Goal: Information Seeking & Learning: Learn about a topic

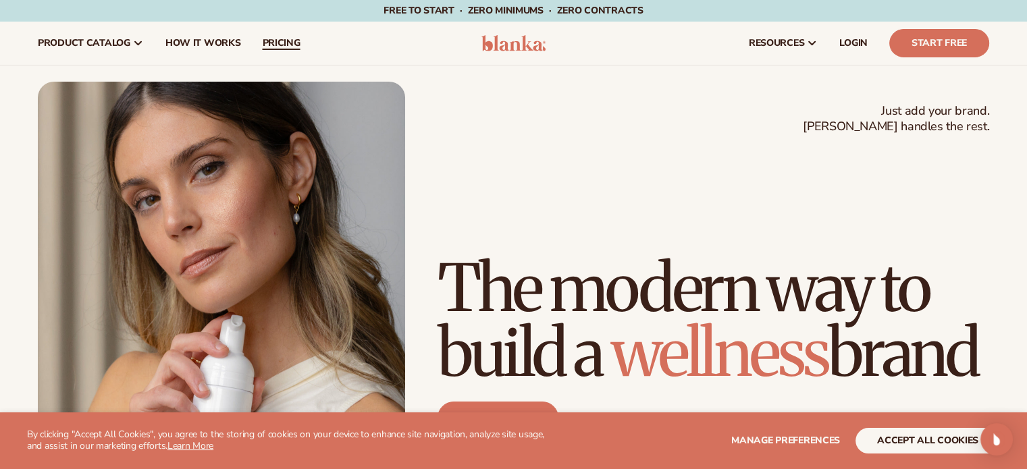
click at [267, 47] on span "pricing" at bounding box center [281, 43] width 38 height 11
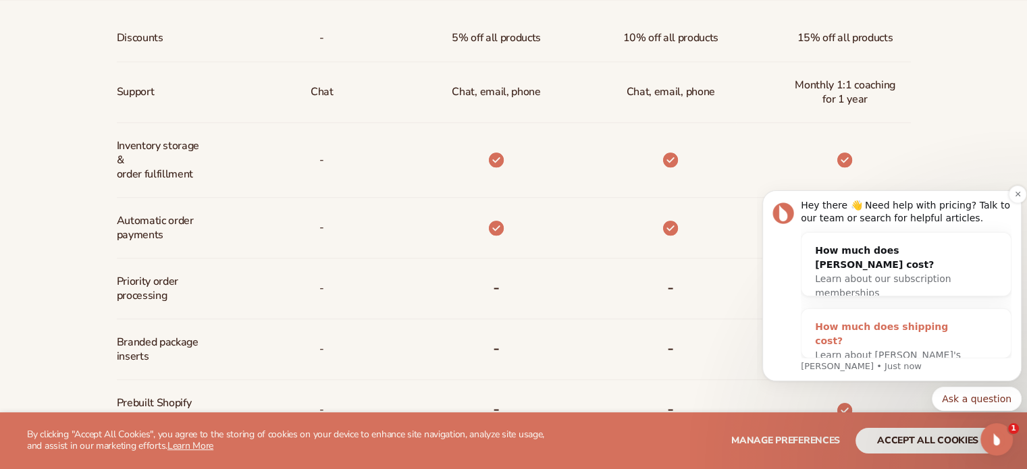
click at [868, 326] on div "How much does shipping cost?" at bounding box center [892, 334] width 155 height 28
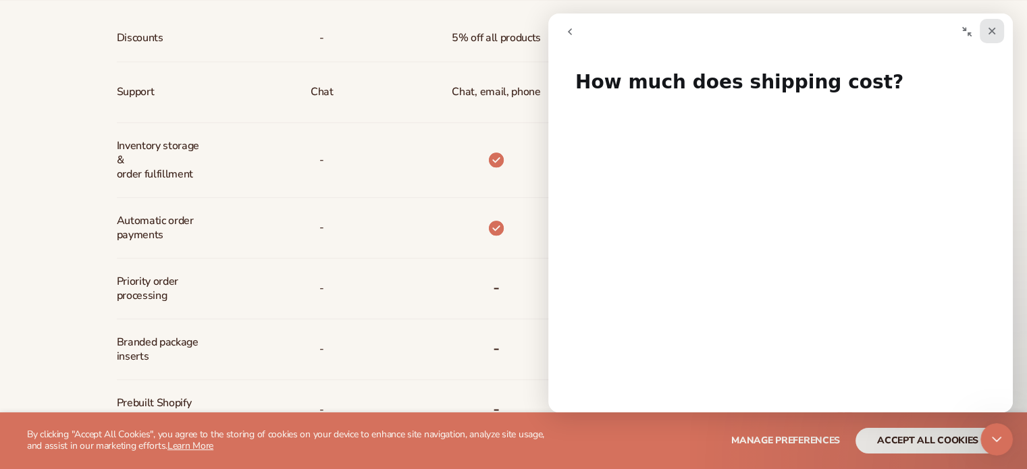
click at [991, 36] on div "Close" at bounding box center [992, 31] width 24 height 24
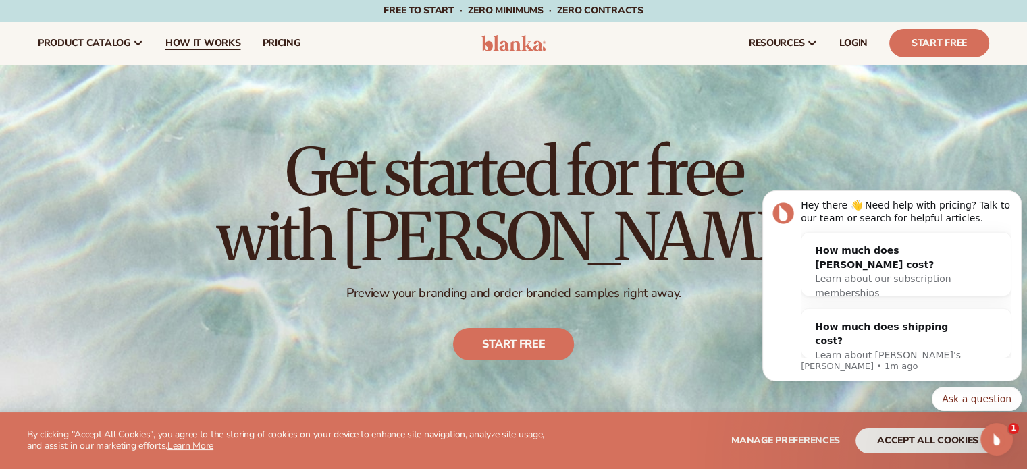
click at [172, 41] on span "How It Works" at bounding box center [203, 43] width 76 height 11
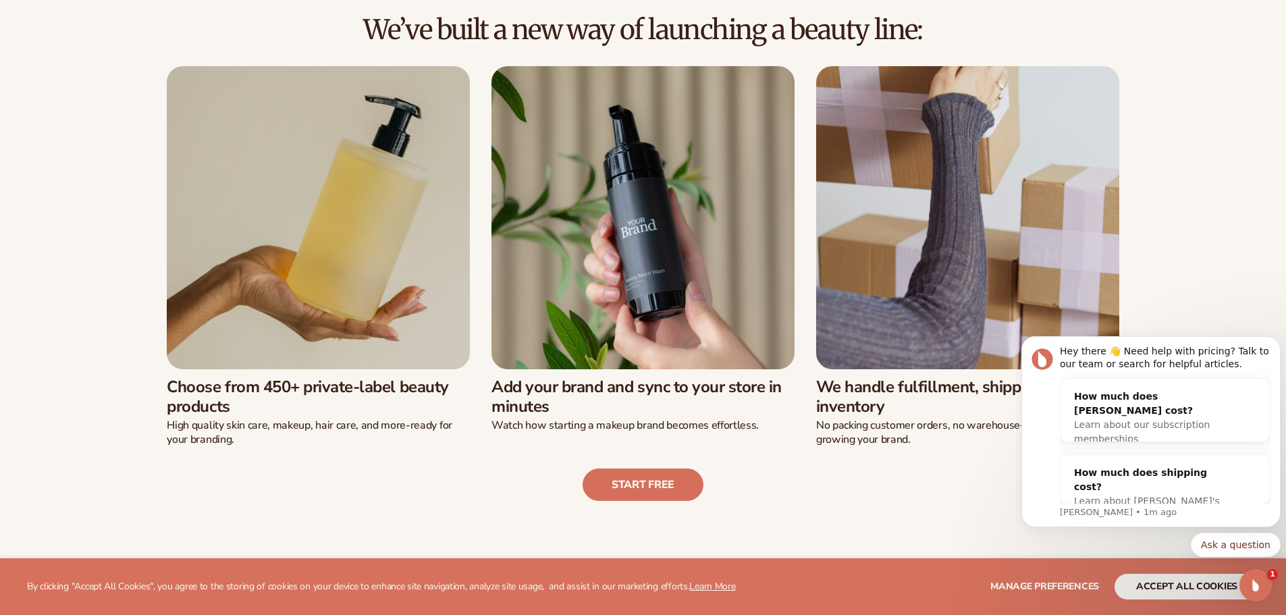
scroll to position [473, 0]
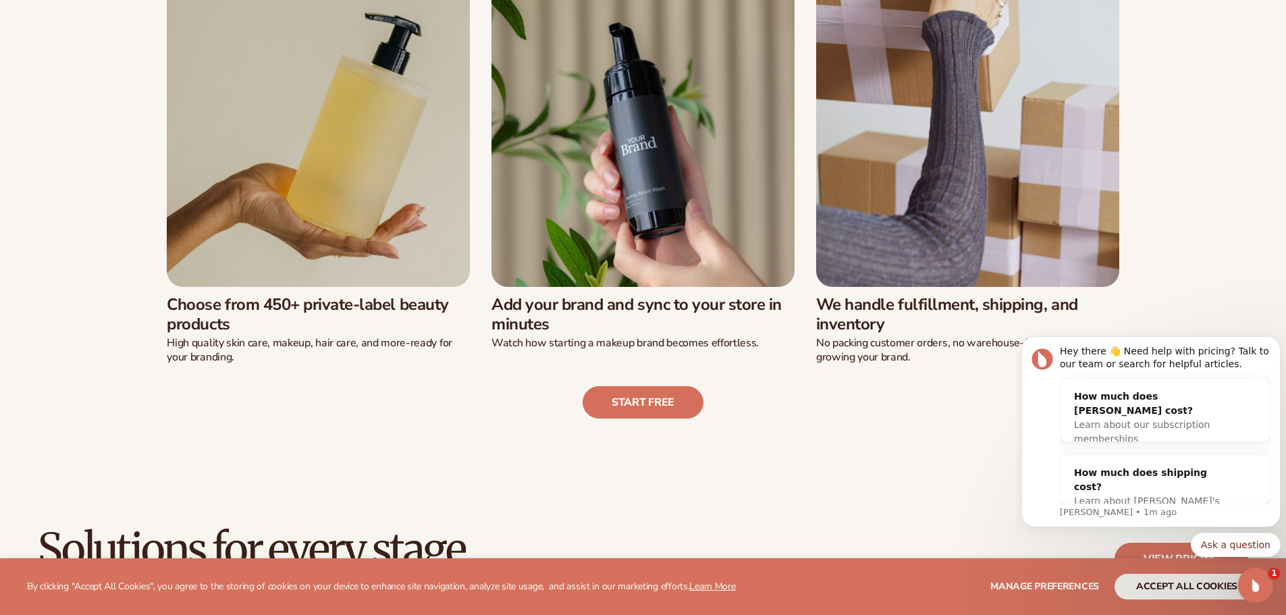
click at [1037, 469] on icon "Open Intercom Messenger" at bounding box center [1254, 584] width 22 height 22
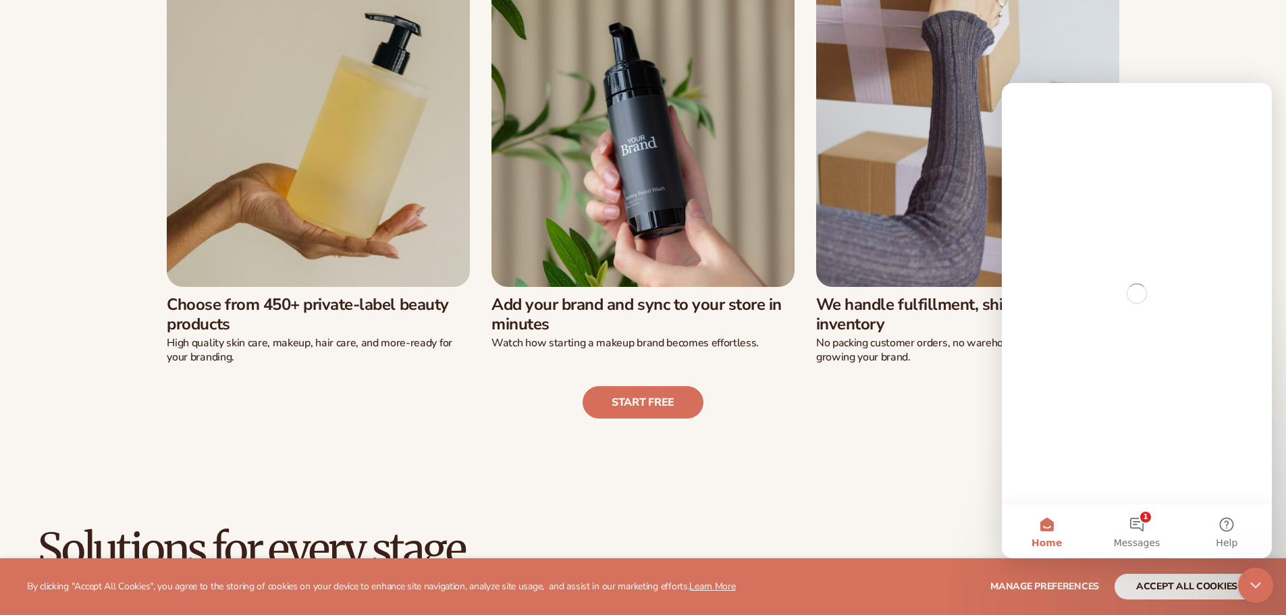
scroll to position [0, 0]
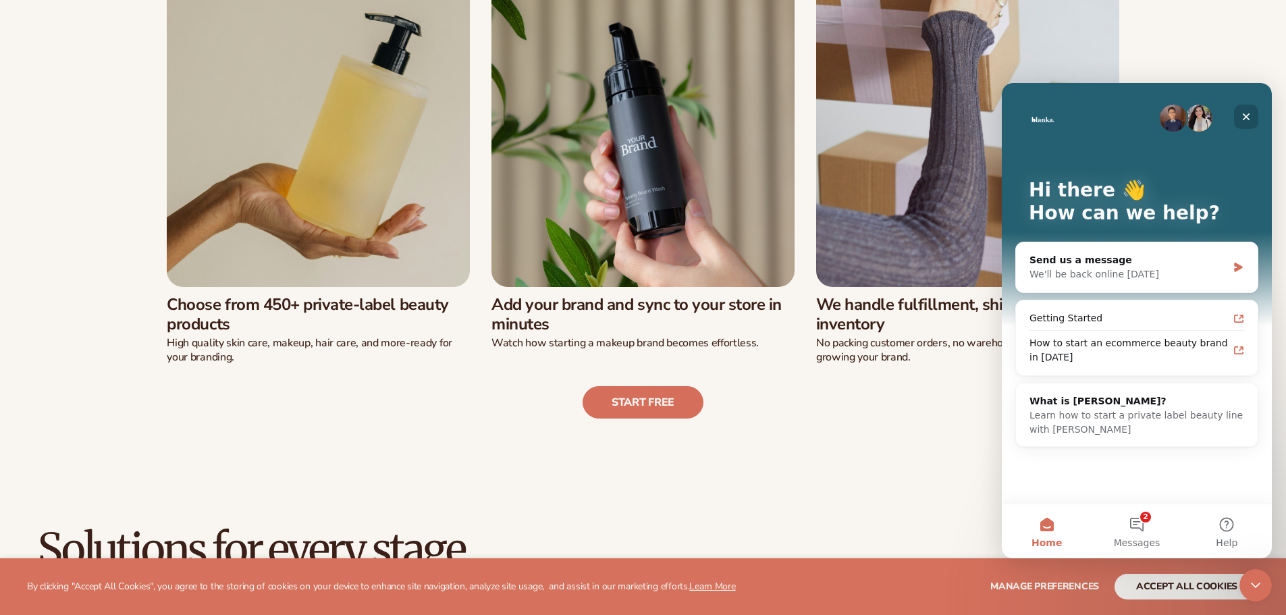
click at [1037, 115] on icon "Close" at bounding box center [1246, 116] width 11 height 11
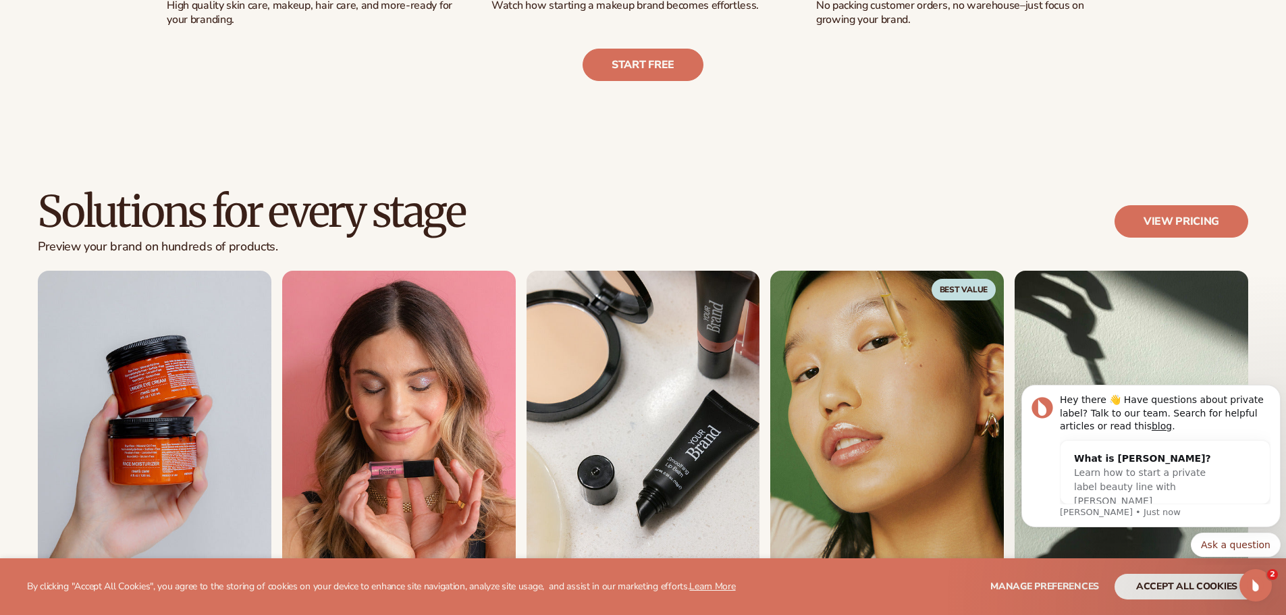
scroll to position [1080, 0]
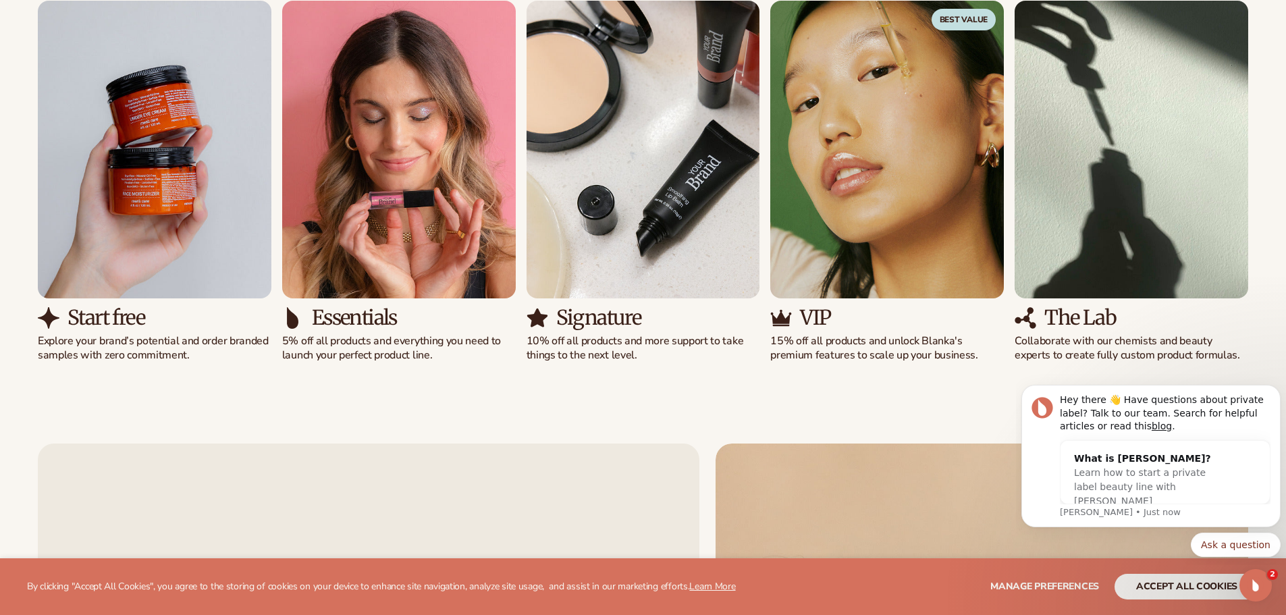
click at [449, 164] on img "2 / 5" at bounding box center [399, 150] width 234 height 298
click at [400, 204] on img "2 / 5" at bounding box center [399, 150] width 234 height 298
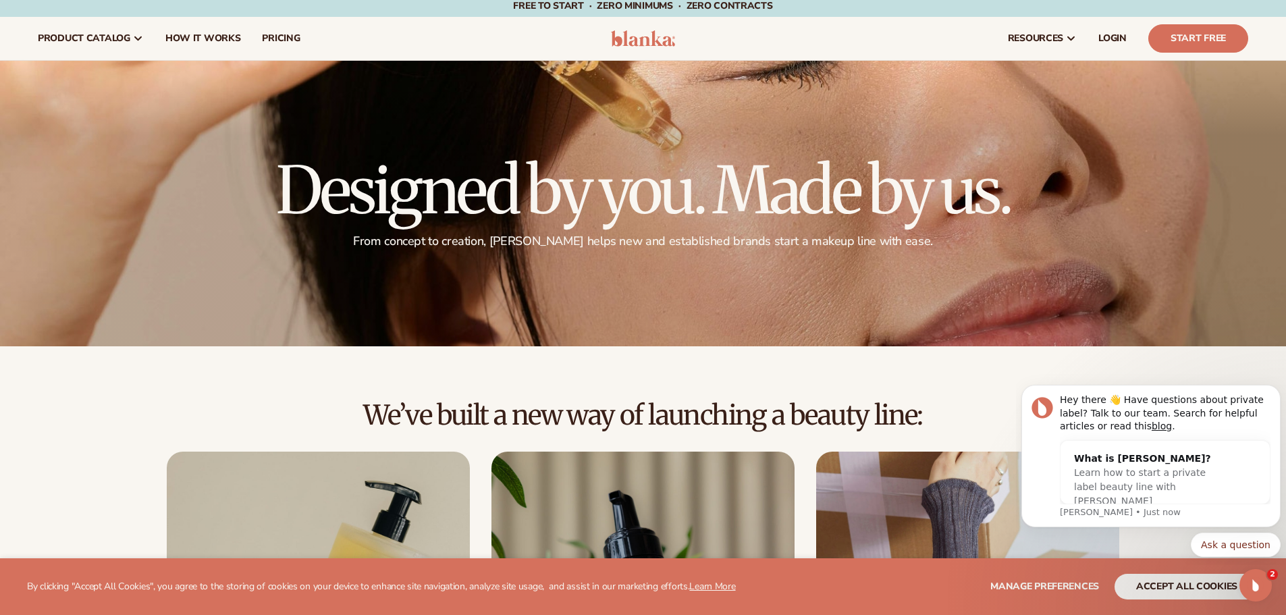
scroll to position [0, 0]
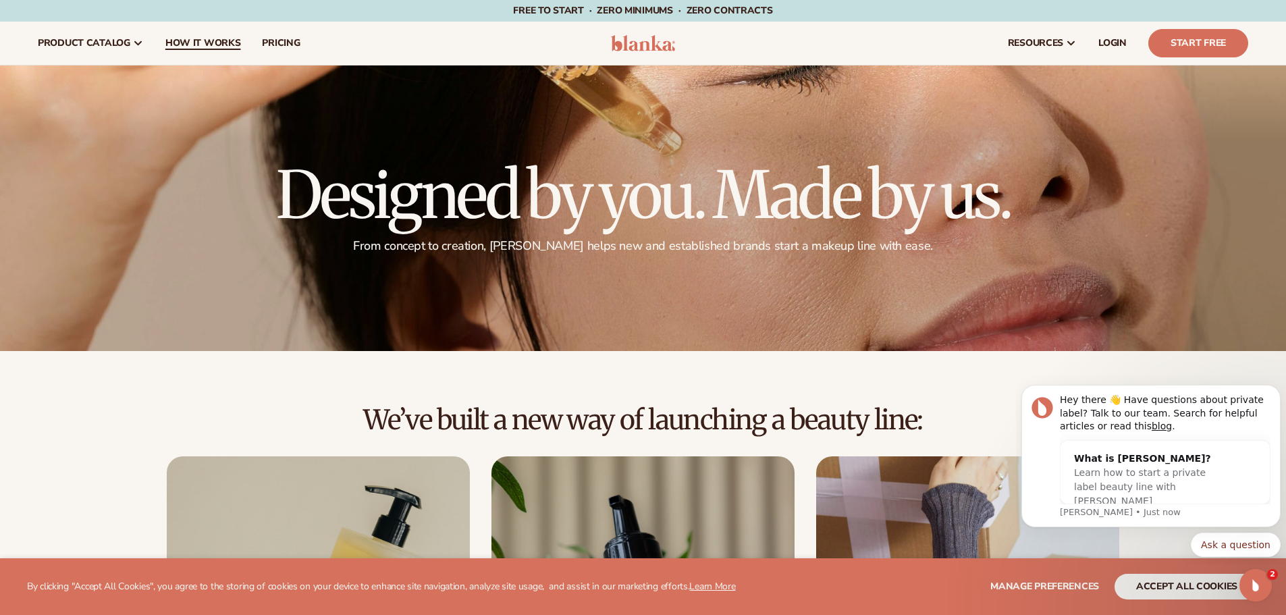
click at [188, 43] on span "How It Works" at bounding box center [203, 43] width 76 height 11
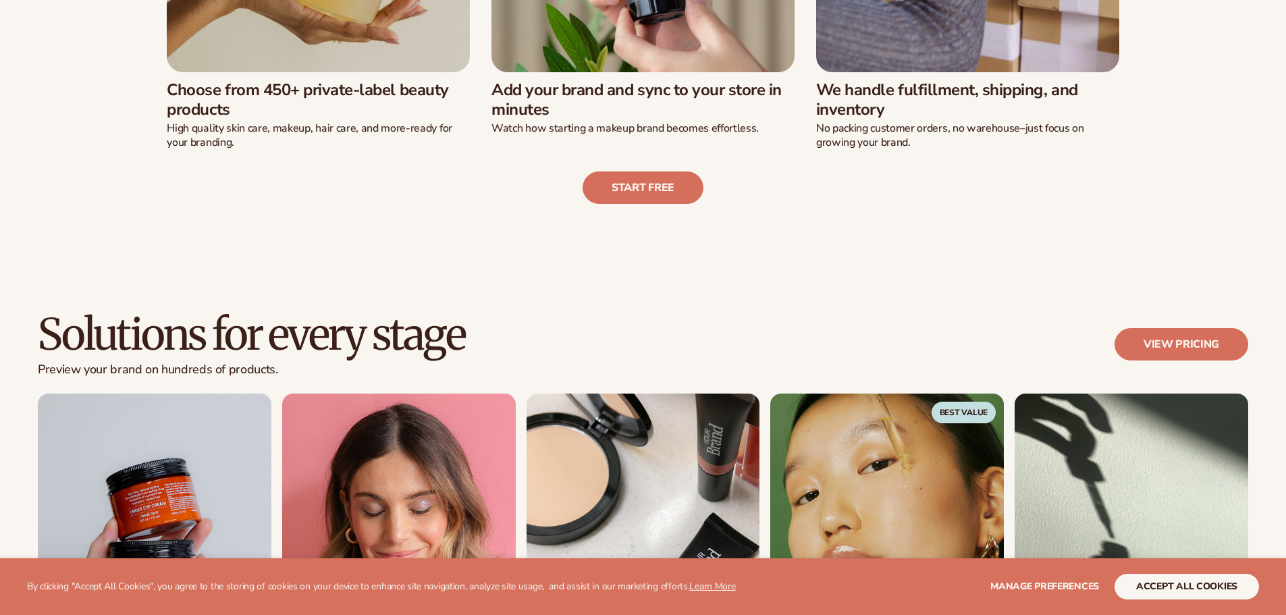
scroll to position [743, 0]
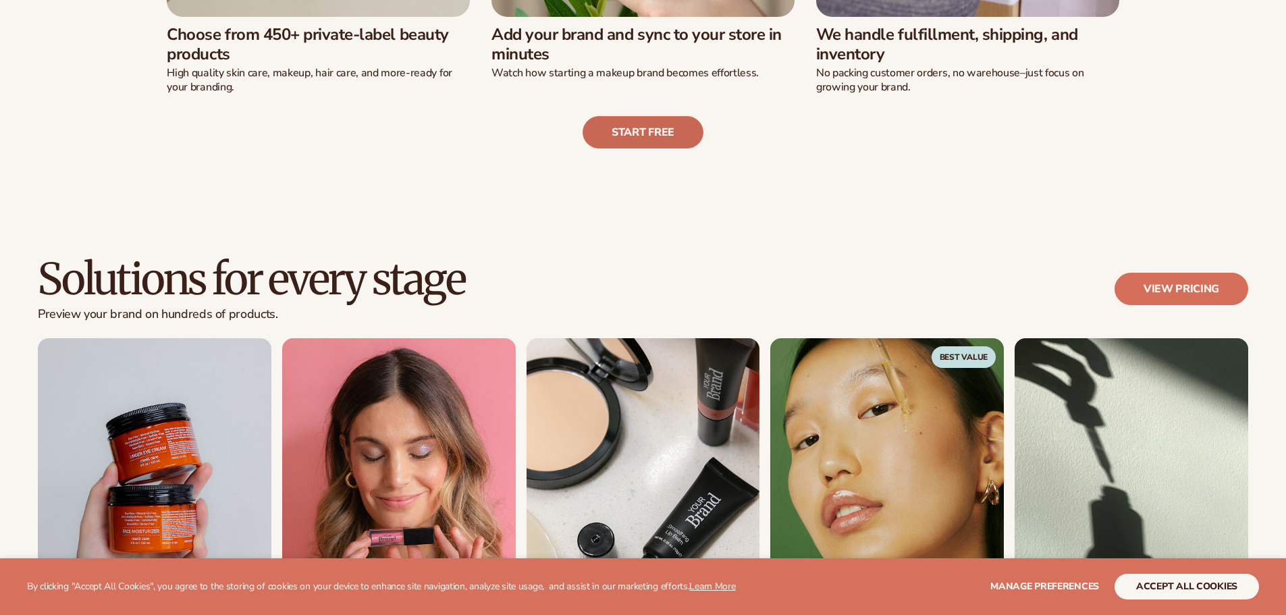
click at [657, 126] on link "Start free" at bounding box center [643, 132] width 121 height 32
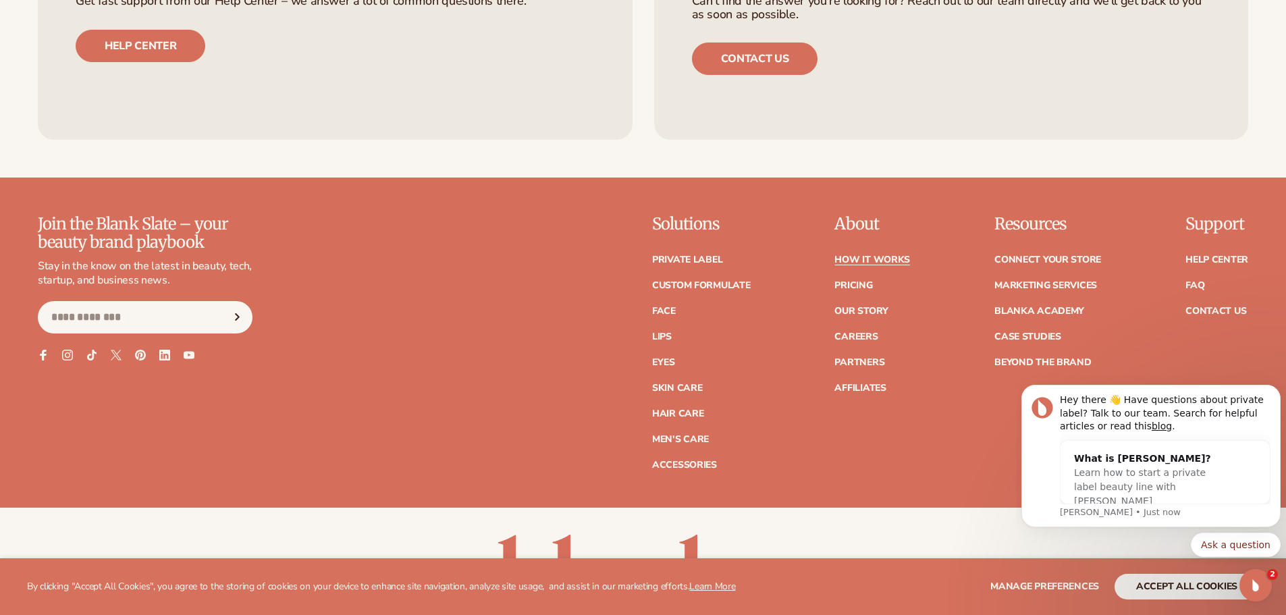
scroll to position [3512, 0]
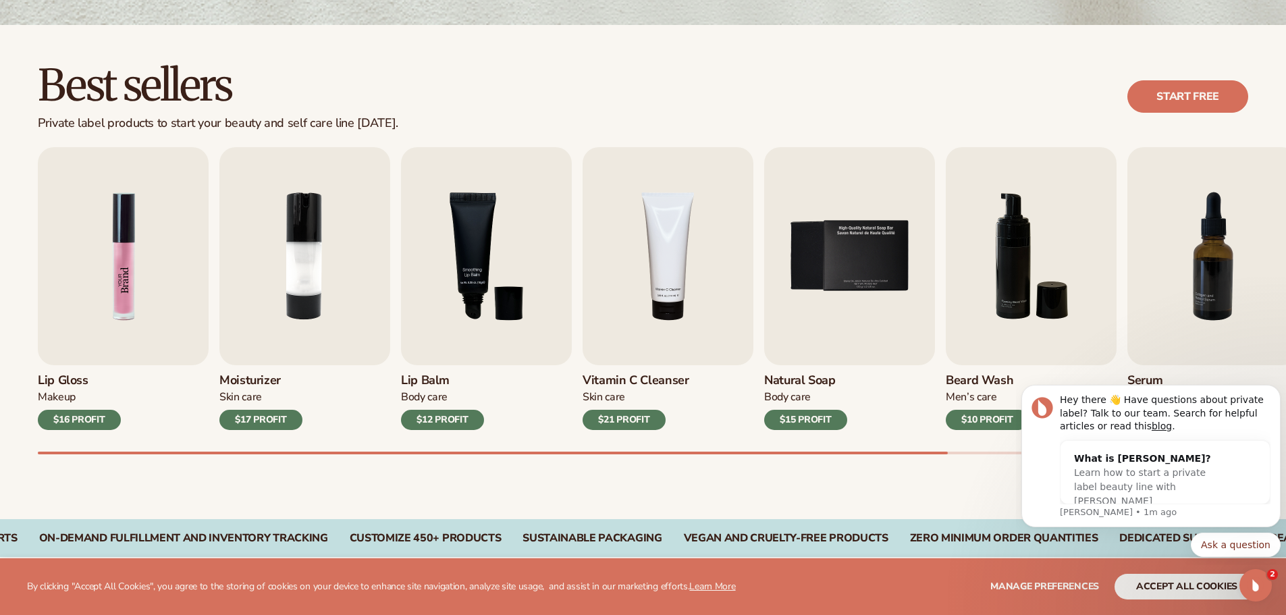
click at [128, 276] on img "1 / 9" at bounding box center [123, 256] width 171 height 218
click at [127, 276] on img "1 / 9" at bounding box center [123, 256] width 171 height 218
click at [323, 255] on img "2 / 9" at bounding box center [304, 256] width 171 height 218
click at [496, 234] on img "3 / 9" at bounding box center [486, 256] width 171 height 218
click at [681, 243] on img "4 / 9" at bounding box center [668, 256] width 171 height 218
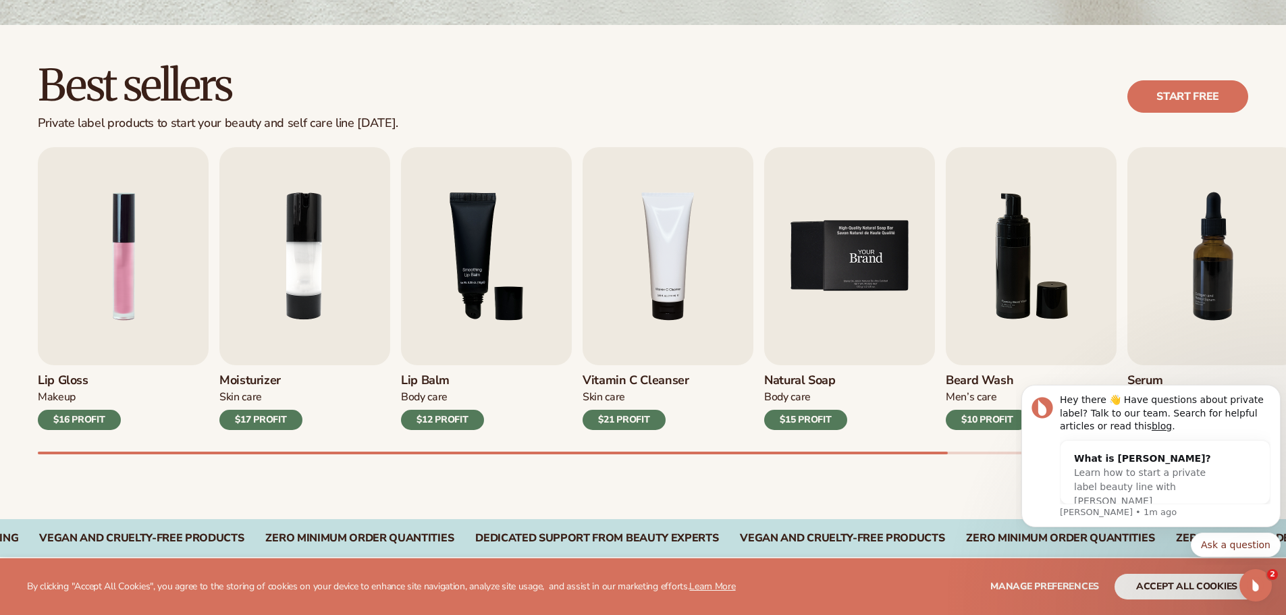
click at [826, 247] on img "5 / 9" at bounding box center [849, 256] width 171 height 218
click at [1004, 254] on img "6 / 9" at bounding box center [1031, 256] width 171 height 218
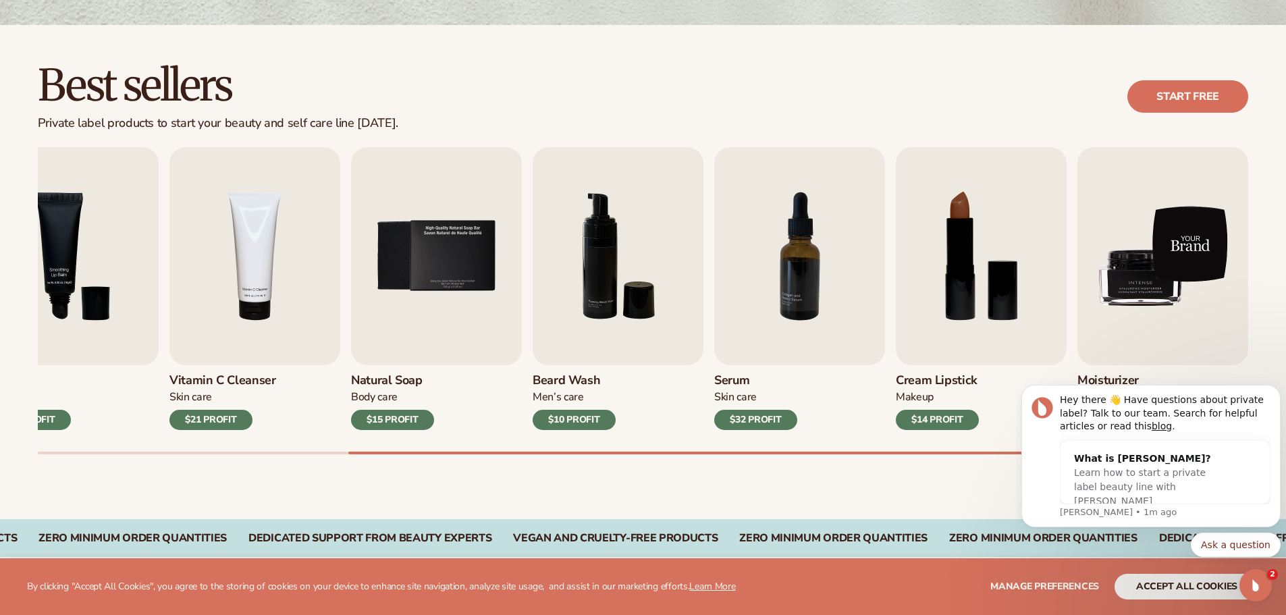
click at [1156, 279] on img "9 / 9" at bounding box center [1163, 256] width 171 height 218
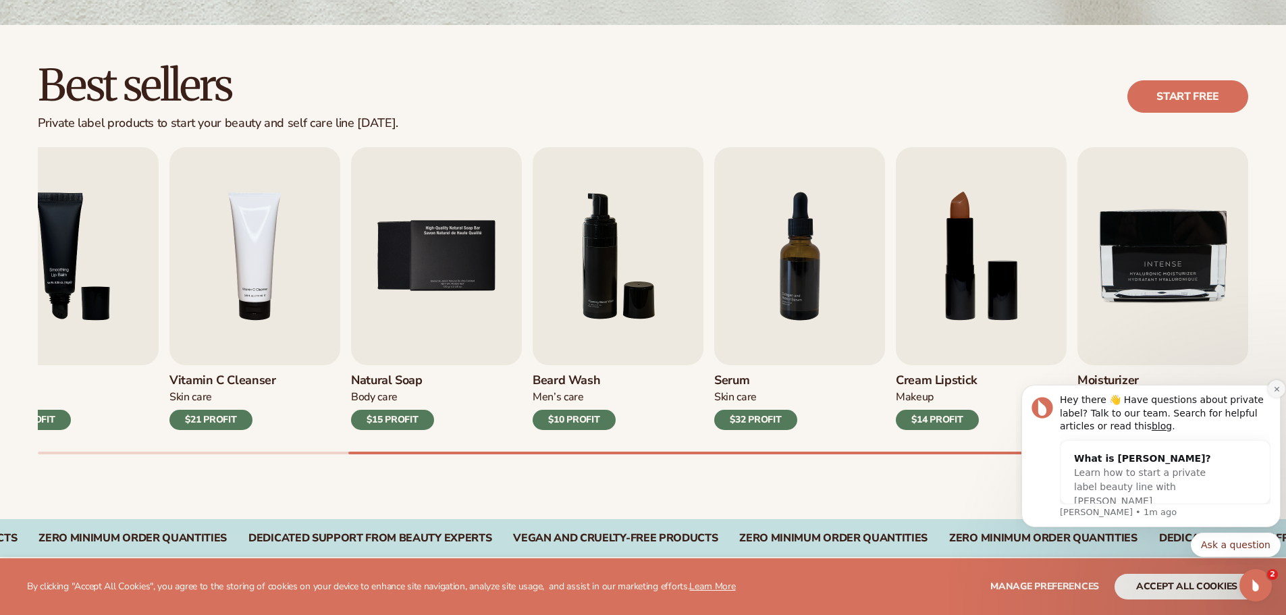
click at [1271, 388] on button "Dismiss notification" at bounding box center [1277, 389] width 18 height 18
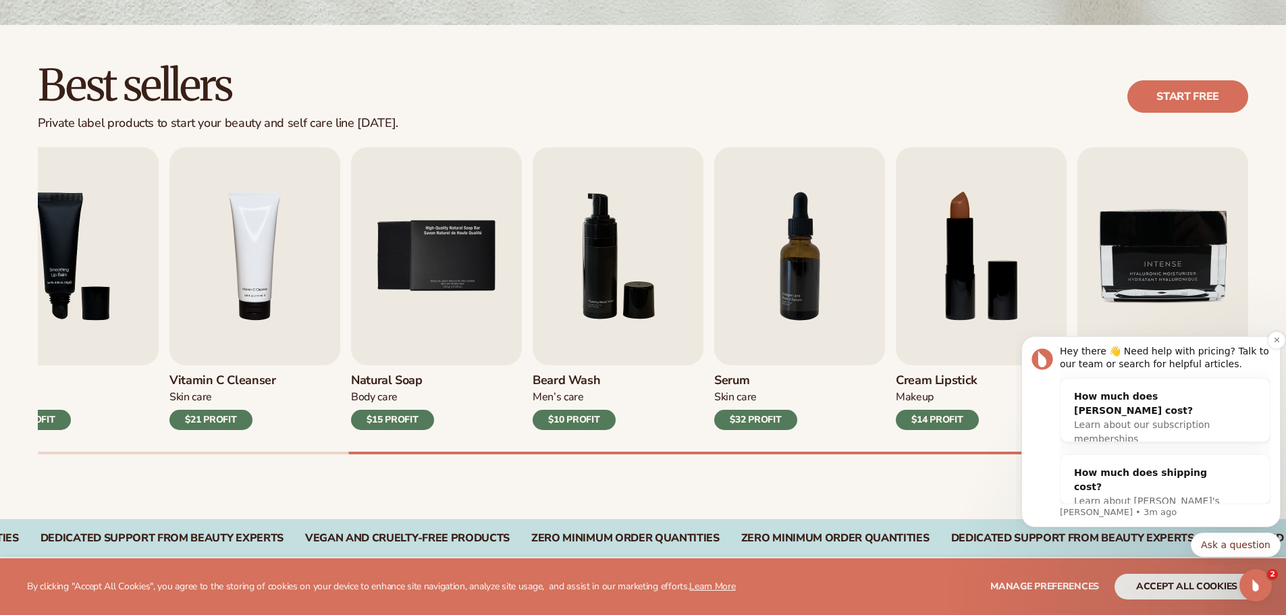
click at [1266, 343] on div "Hey there 👋 Need help with pricing? Talk to our team or search for helpful arti…" at bounding box center [1151, 431] width 259 height 191
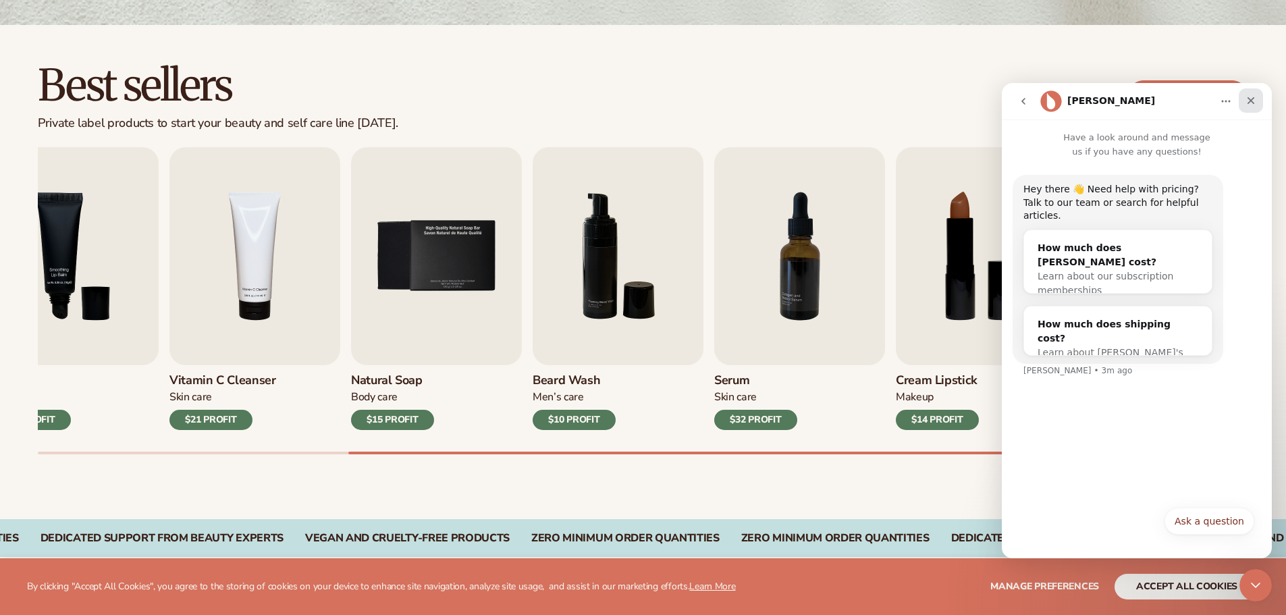
click at [1256, 95] on icon "Close" at bounding box center [1251, 100] width 11 height 11
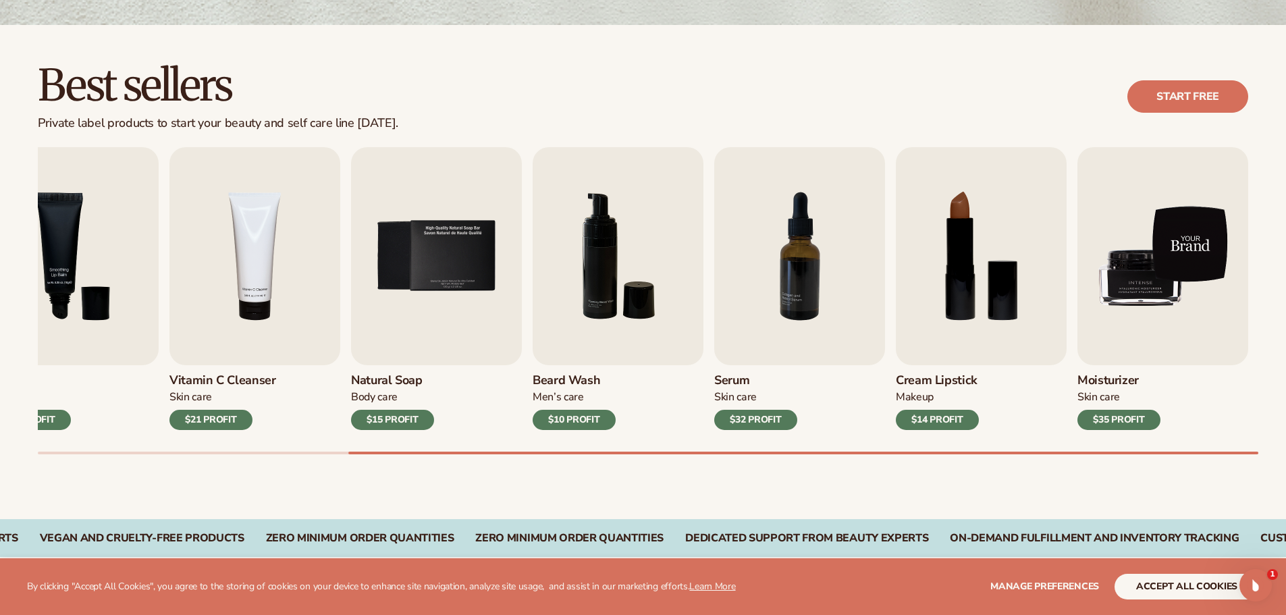
click at [1129, 357] on img "9 / 9" at bounding box center [1163, 256] width 171 height 218
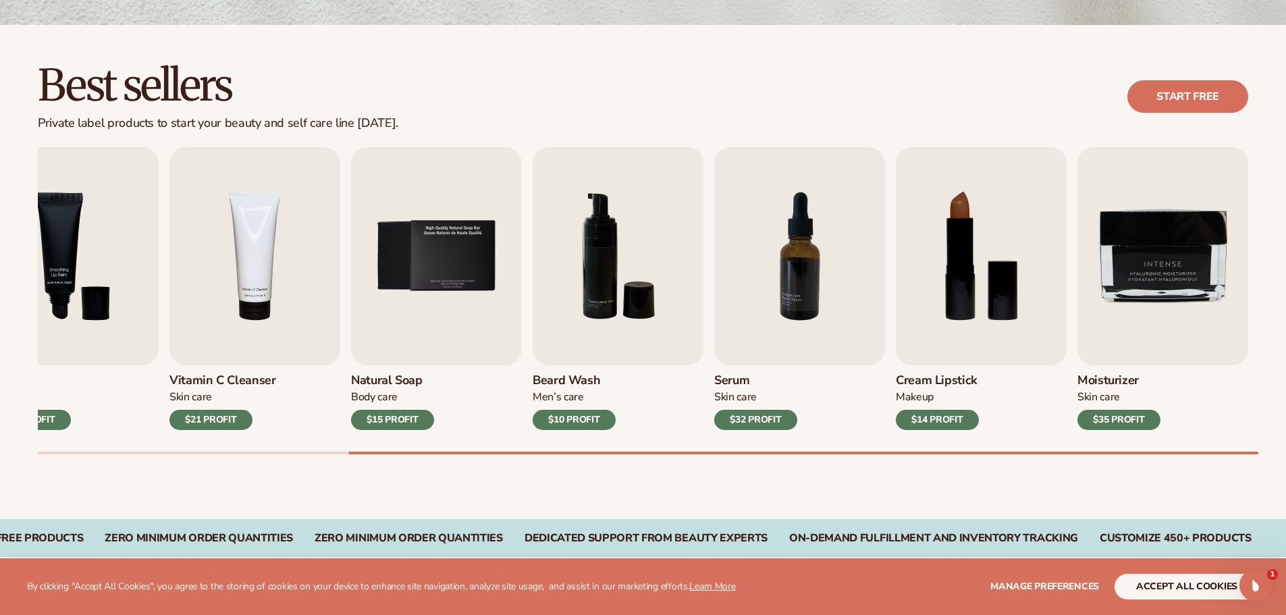
click at [1118, 417] on div "$35 PROFIT" at bounding box center [1119, 420] width 83 height 20
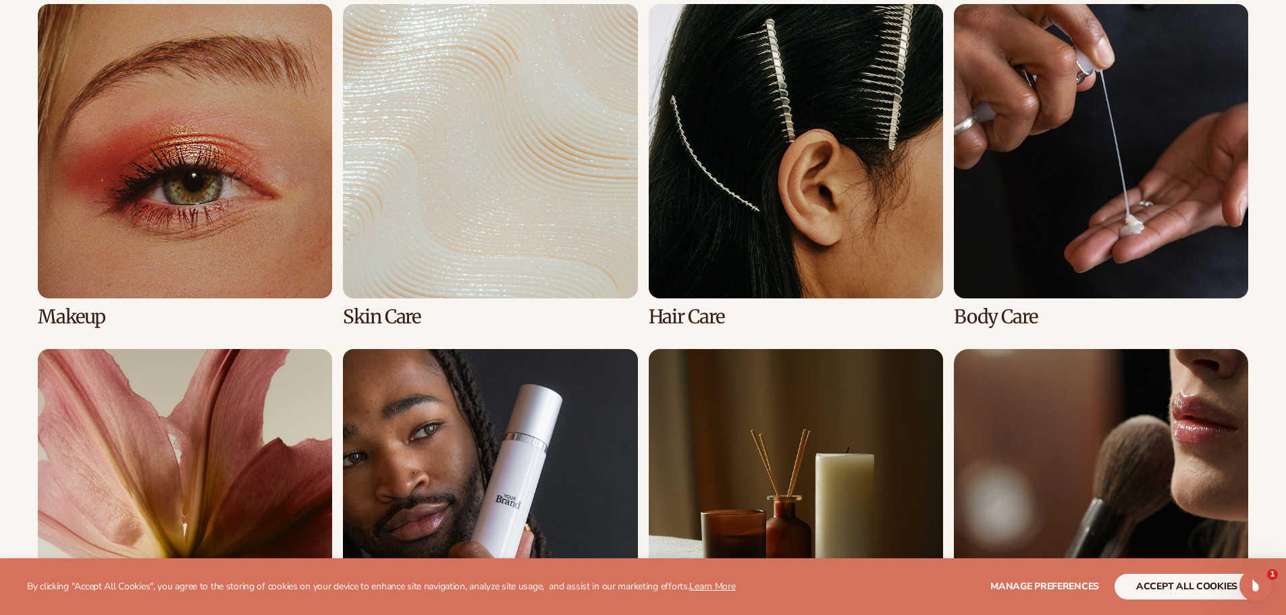
scroll to position [1013, 0]
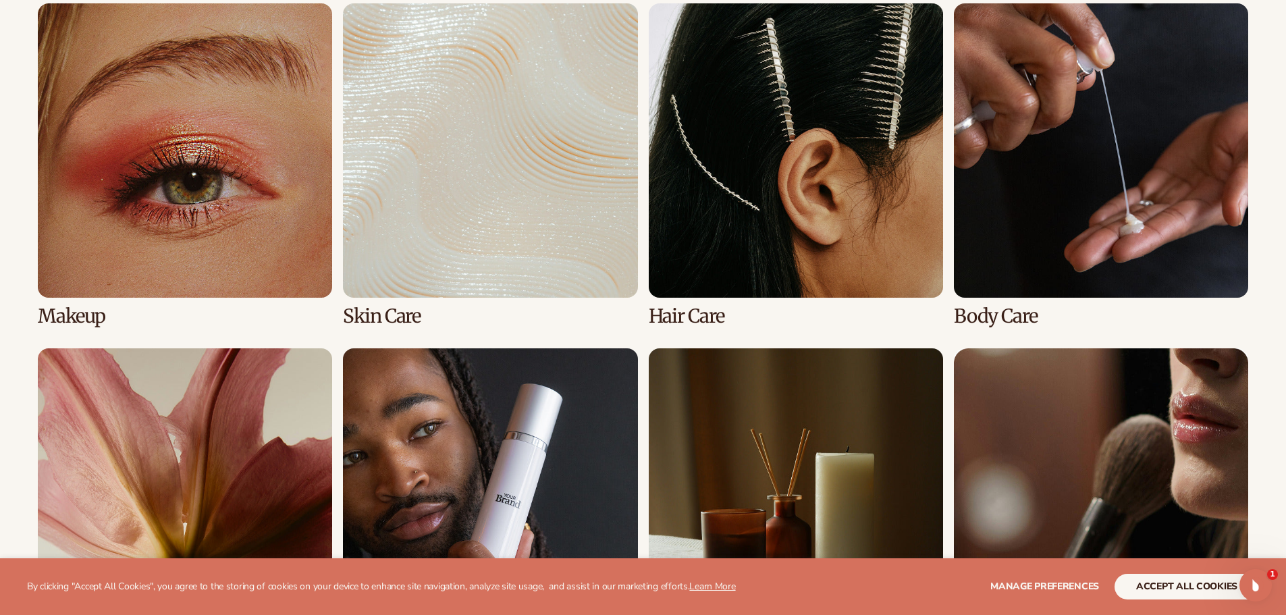
click at [506, 188] on link "2 / 8" at bounding box center [490, 164] width 294 height 323
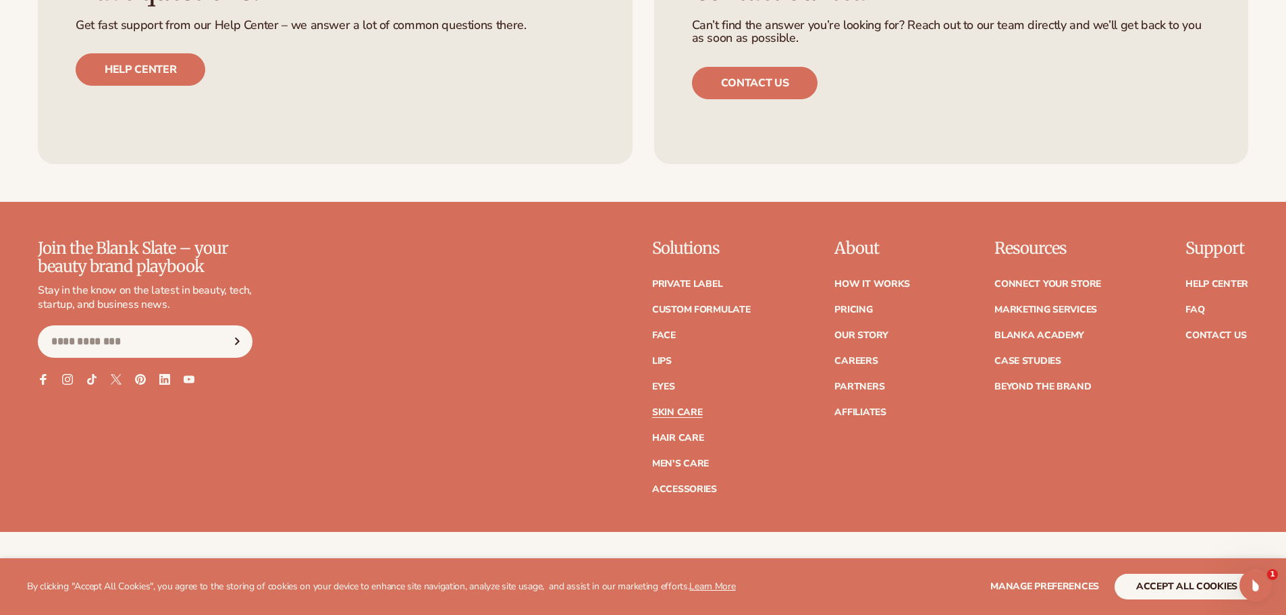
scroll to position [2836, 0]
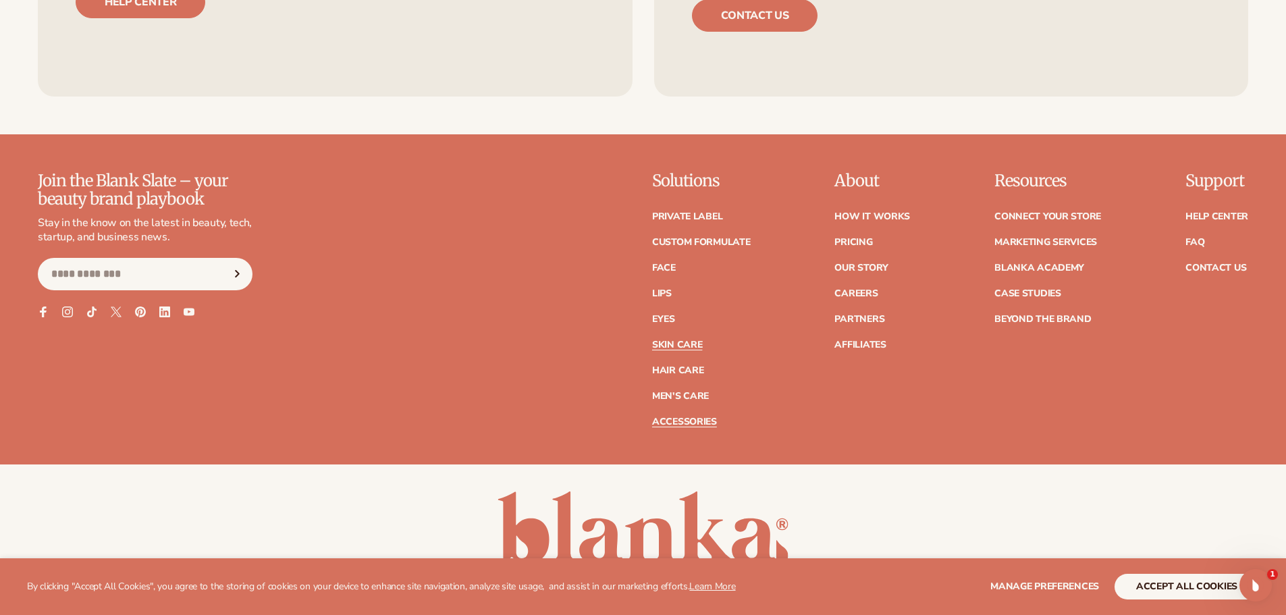
click at [684, 420] on link "Accessories" at bounding box center [684, 421] width 65 height 9
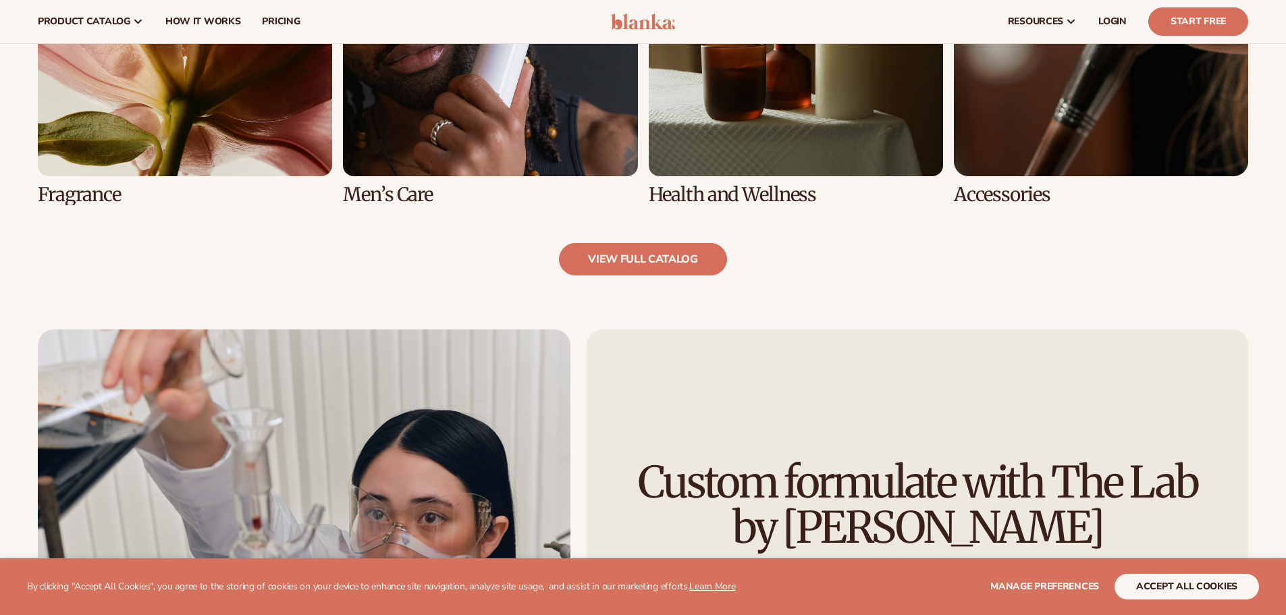
scroll to position [1418, 0]
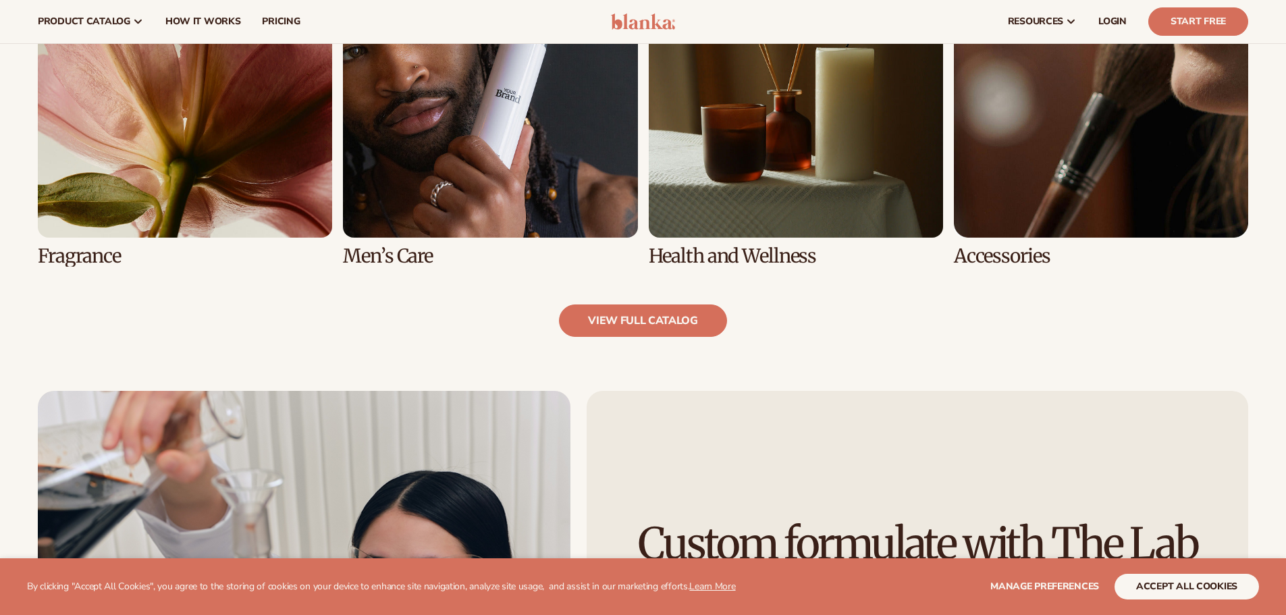
click at [729, 150] on link "7 / 8" at bounding box center [796, 104] width 294 height 323
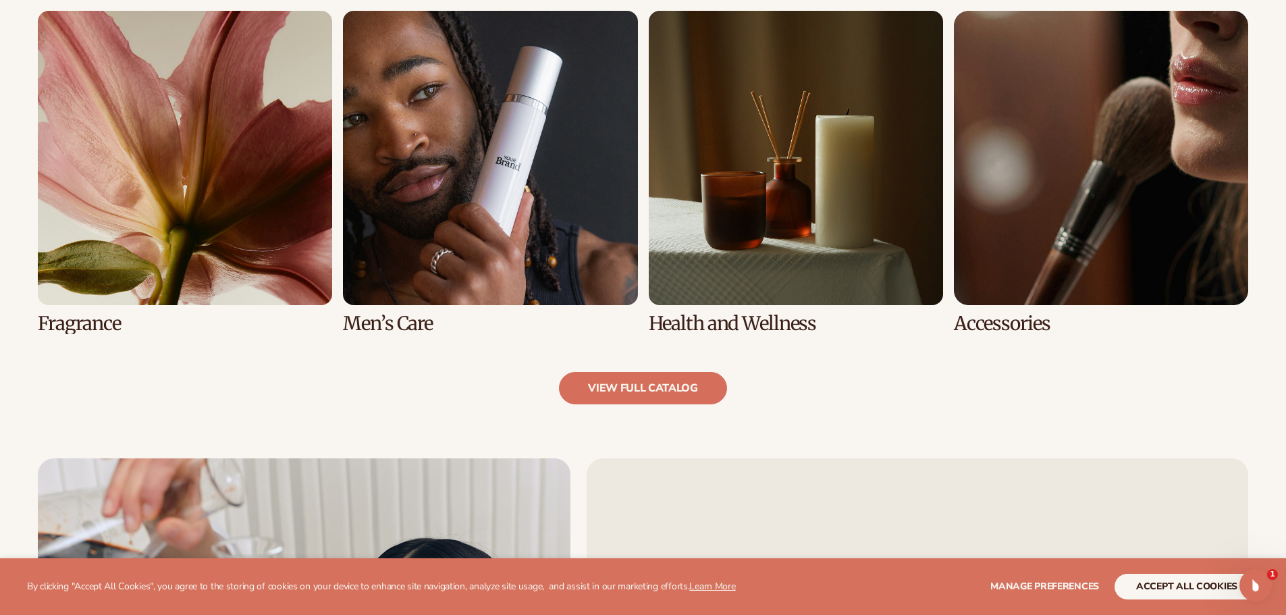
scroll to position [1418, 0]
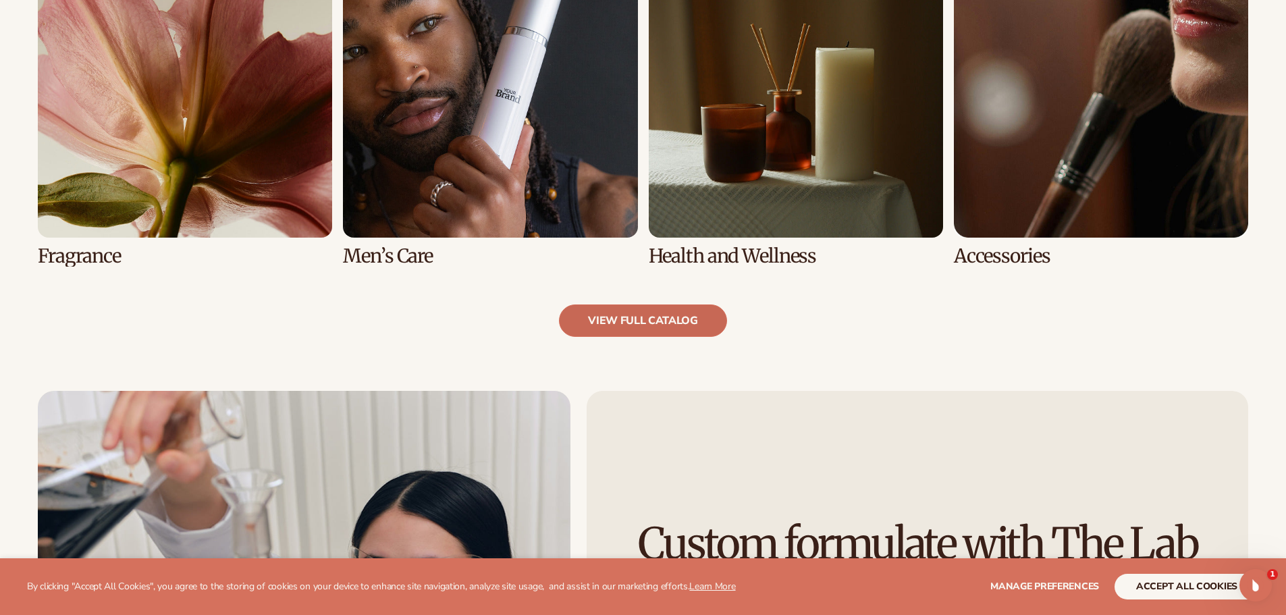
click at [648, 314] on link "view full catalog" at bounding box center [643, 321] width 168 height 32
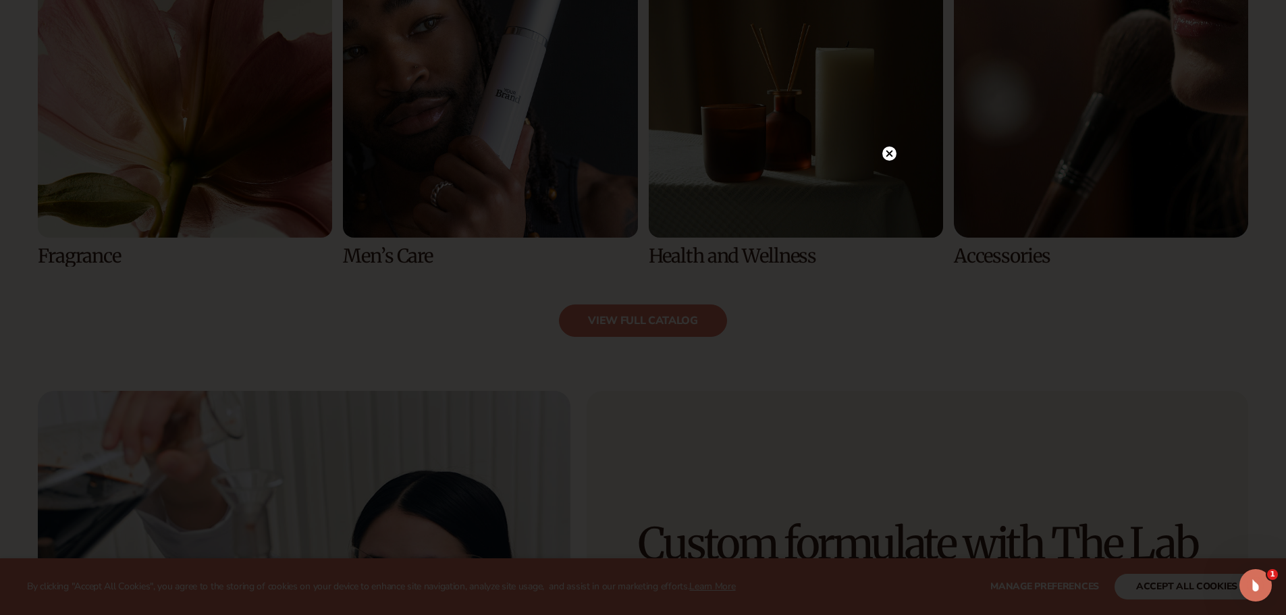
click at [892, 149] on circle at bounding box center [890, 154] width 14 height 14
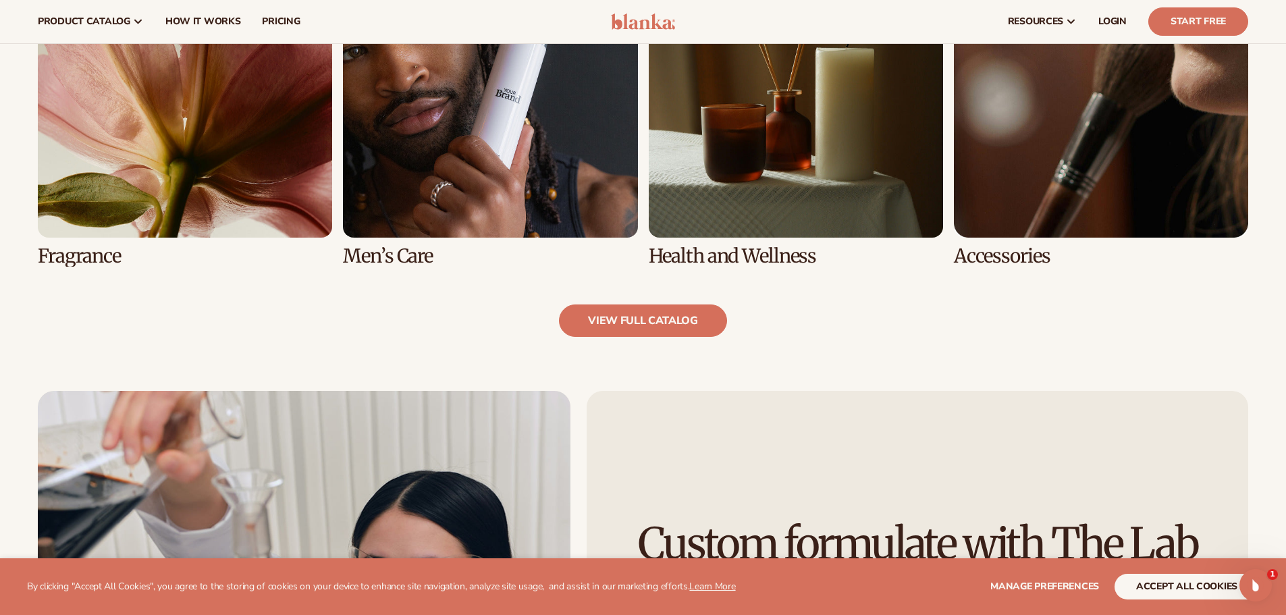
click at [514, 118] on link "6 / 8" at bounding box center [490, 104] width 294 height 323
click at [492, 167] on link "6 / 8" at bounding box center [490, 104] width 294 height 323
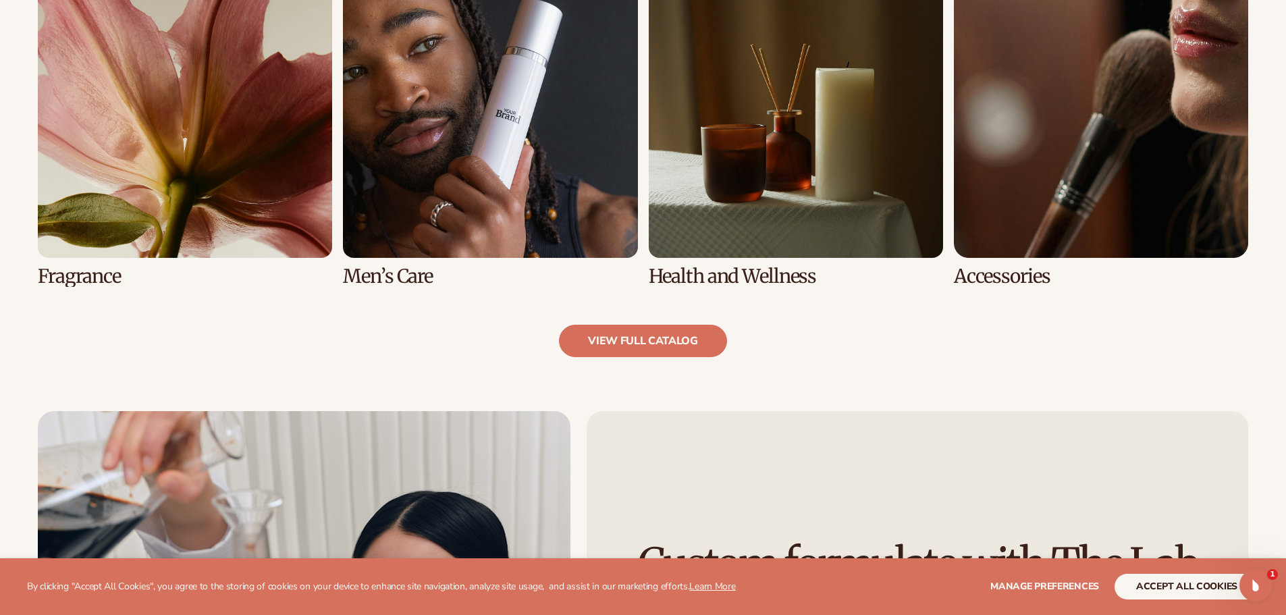
scroll to position [1418, 0]
click at [1043, 237] on link "8 / 8" at bounding box center [1101, 124] width 294 height 323
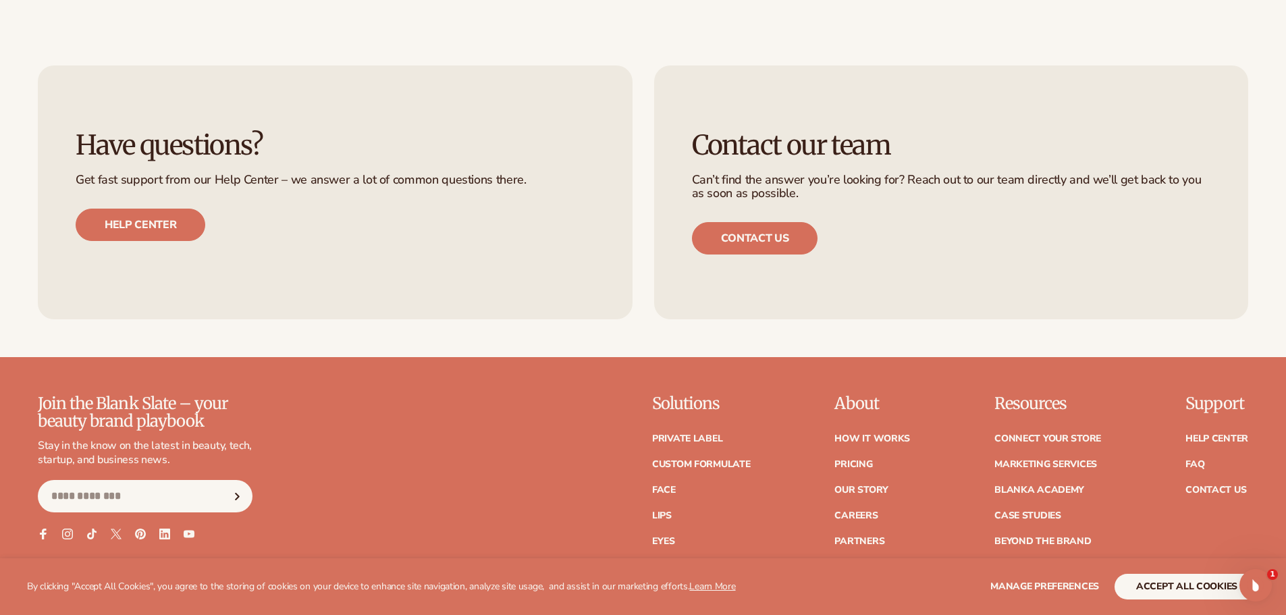
scroll to position [2499, 0]
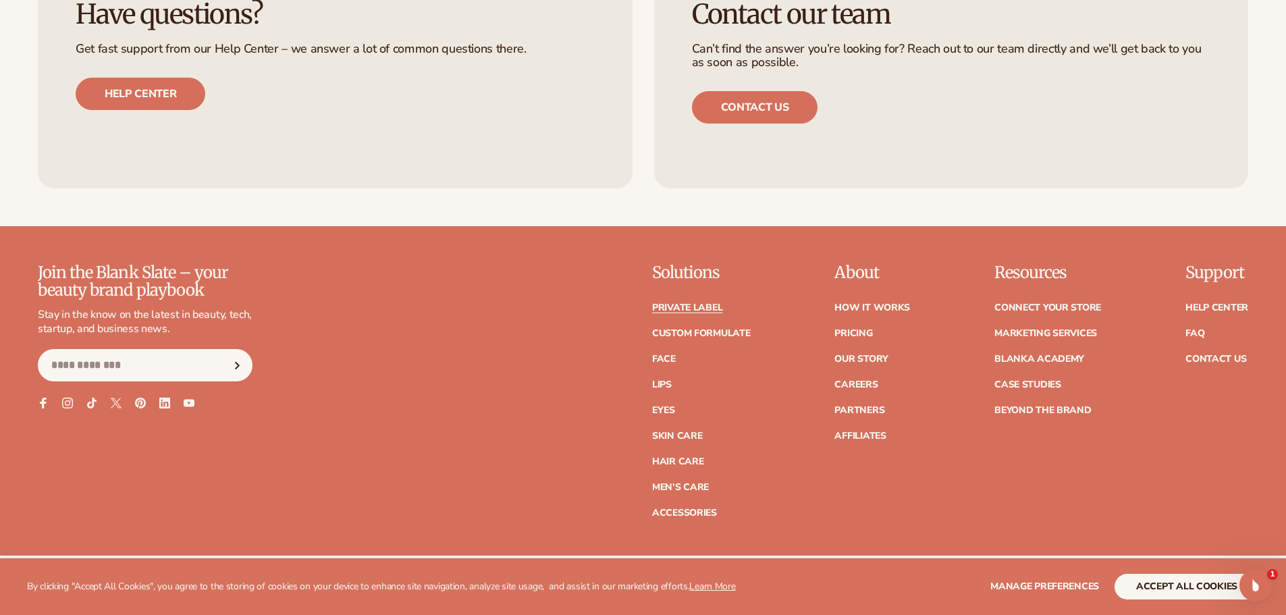
click at [708, 303] on link "Private label" at bounding box center [687, 307] width 70 height 9
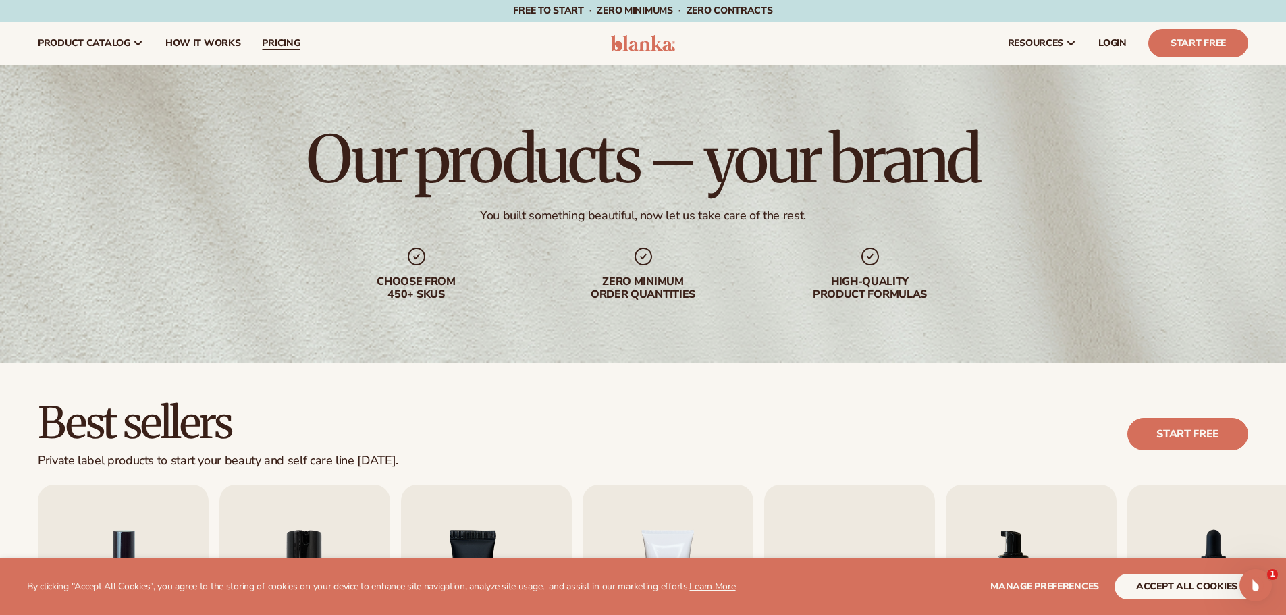
click at [285, 33] on link "pricing" at bounding box center [280, 43] width 59 height 43
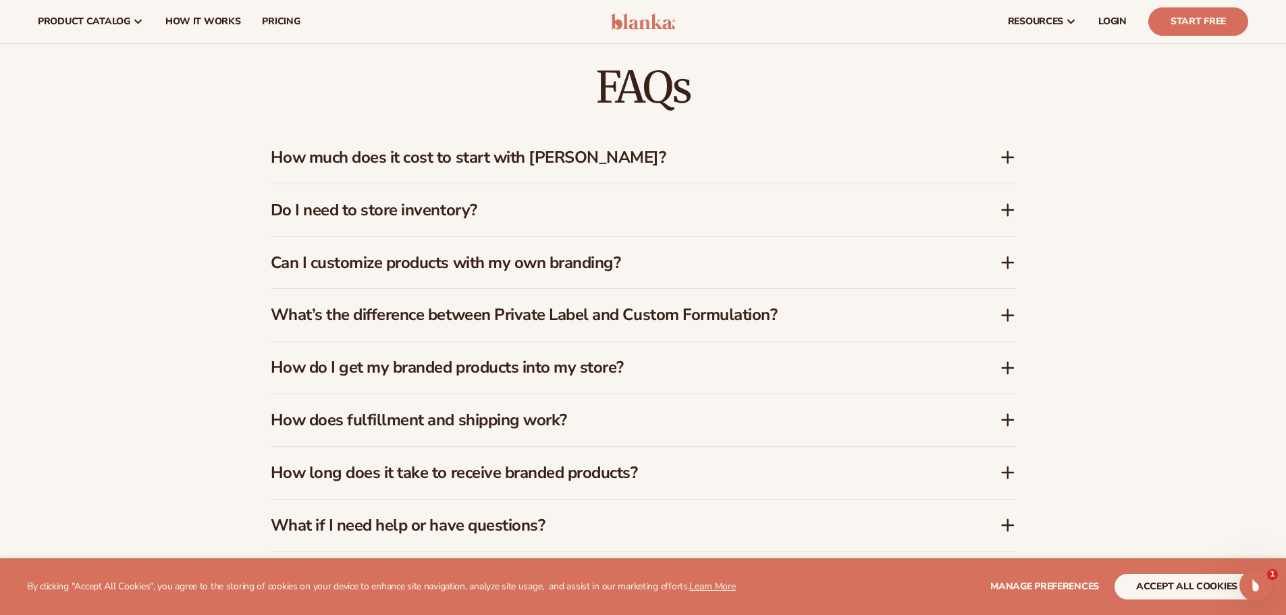
click at [413, 209] on h3 "Do I need to store inventory?" at bounding box center [615, 211] width 689 height 20
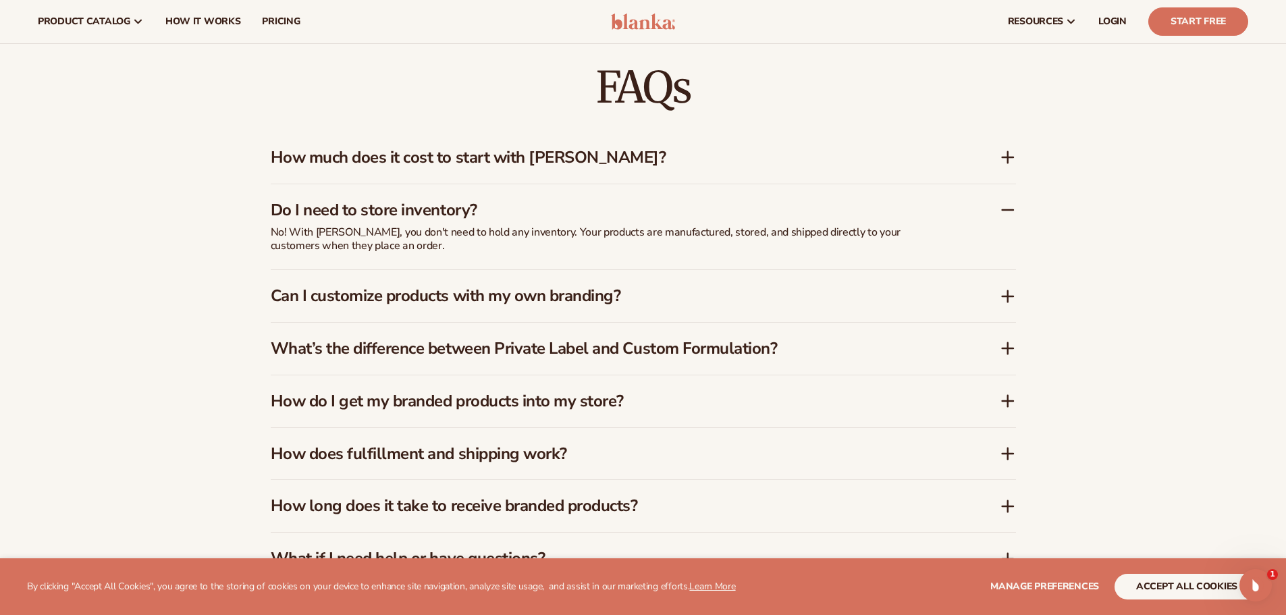
click at [405, 297] on h3 "Can I customize products with my own branding?" at bounding box center [615, 296] width 689 height 20
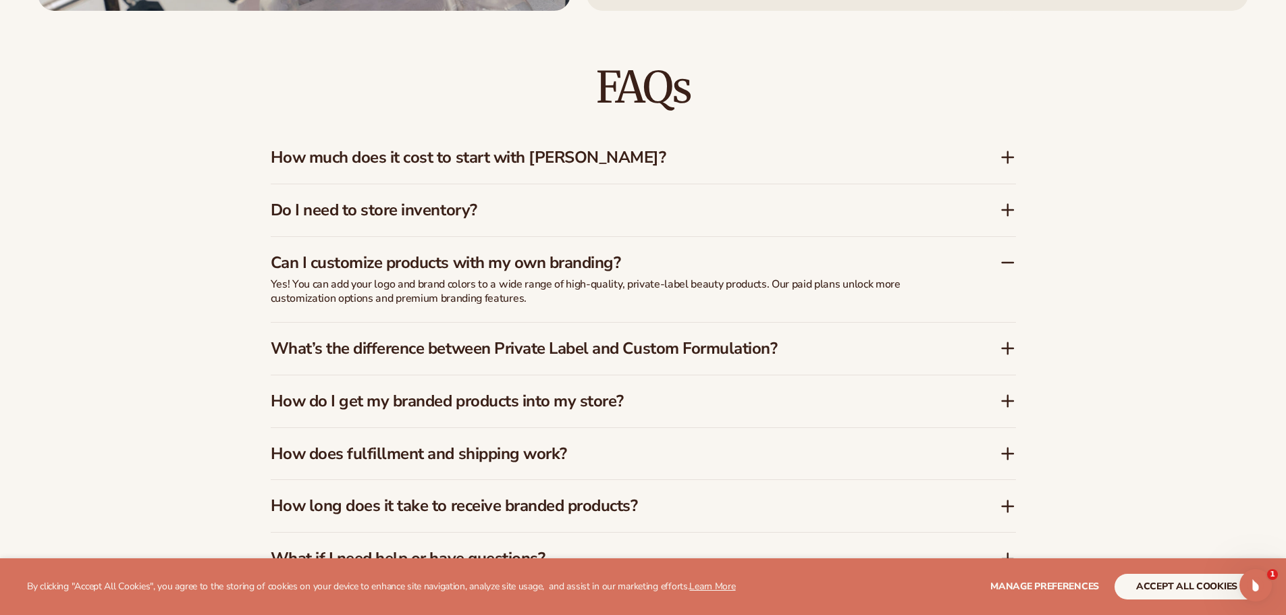
scroll to position [2287, 0]
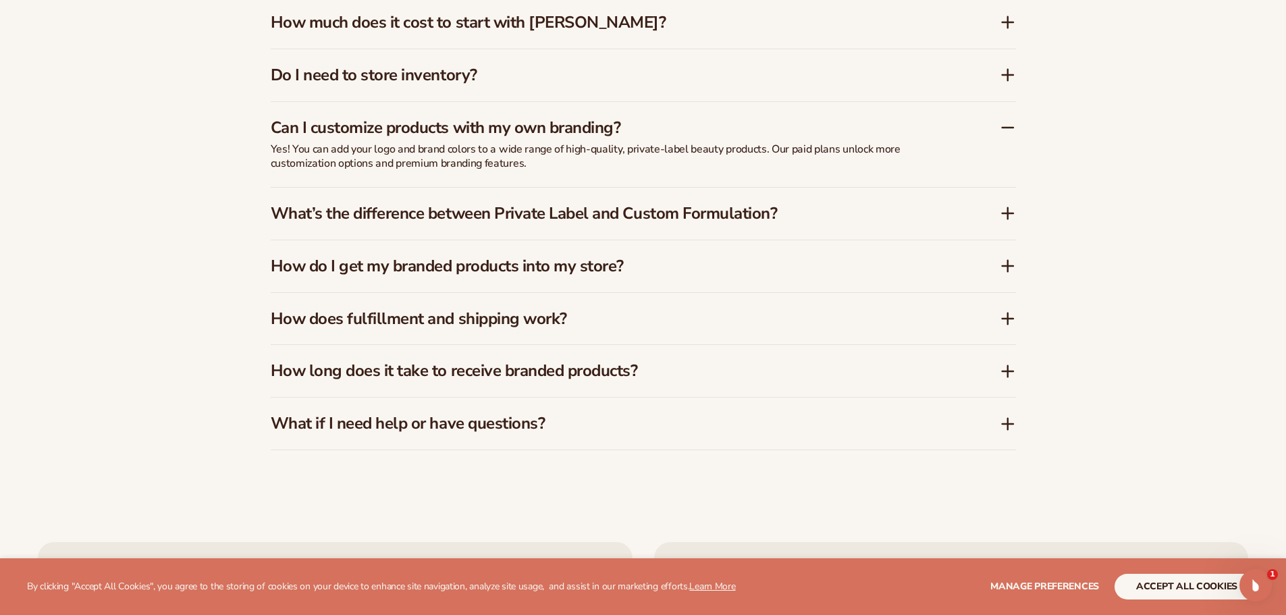
click at [413, 215] on h3 "What’s the difference between Private Label and Custom Formulation?" at bounding box center [615, 214] width 689 height 20
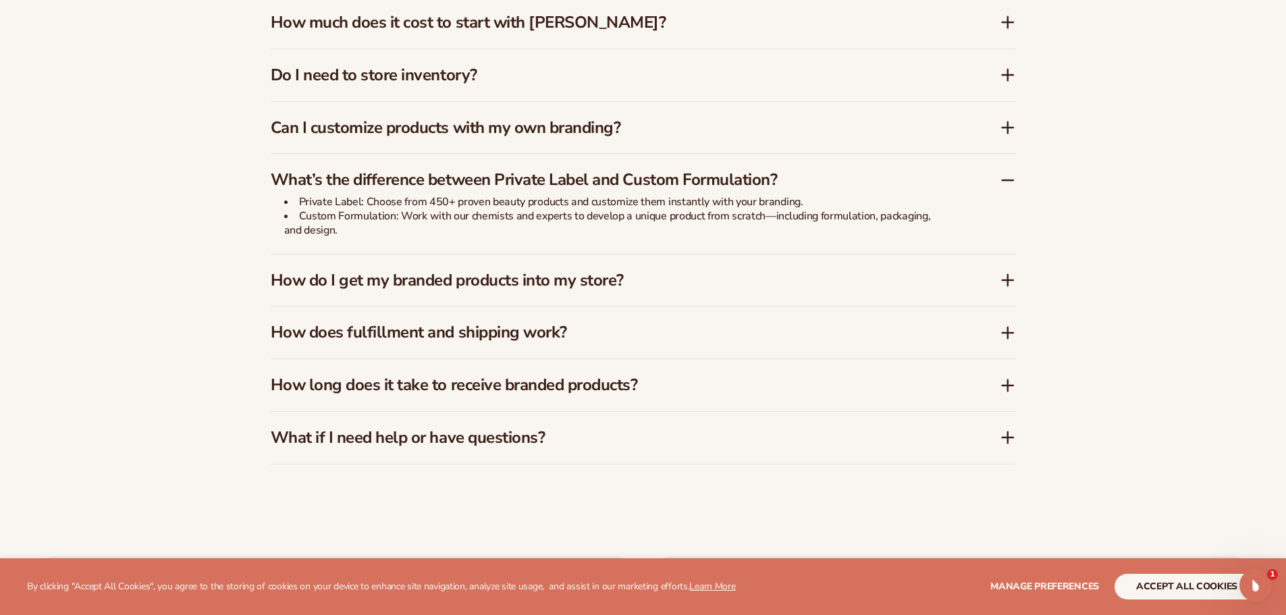
click at [1005, 186] on icon at bounding box center [1008, 180] width 16 height 16
